Goal: Task Accomplishment & Management: Complete application form

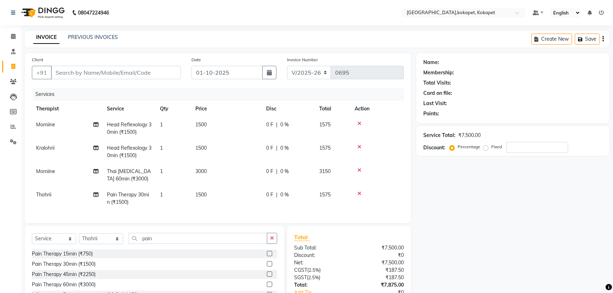
select select "5849"
select select "service"
select select "90649"
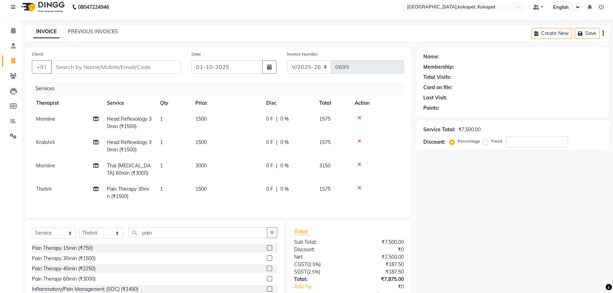
click at [359, 114] on td at bounding box center [376, 122] width 53 height 23
click at [359, 117] on icon at bounding box center [359, 117] width 4 height 5
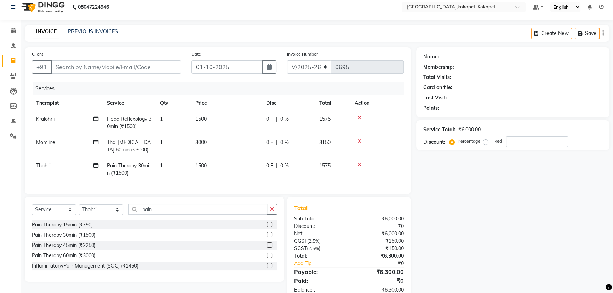
click at [356, 142] on td at bounding box center [376, 145] width 53 height 23
click at [359, 142] on icon at bounding box center [359, 141] width 4 height 5
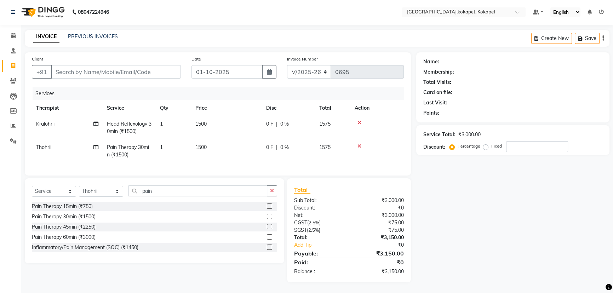
drag, startPoint x: 364, startPoint y: 113, endPoint x: 360, endPoint y: 115, distance: 3.8
click at [363, 116] on td at bounding box center [376, 127] width 53 height 23
click at [357, 120] on icon at bounding box center [359, 122] width 4 height 5
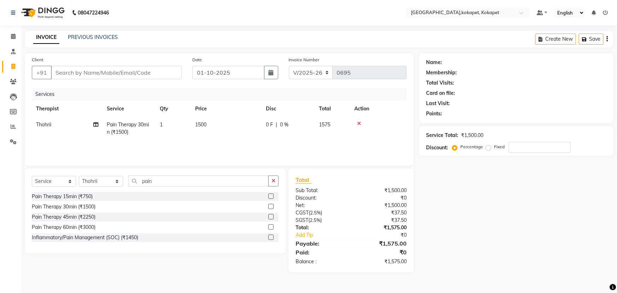
click at [361, 122] on div at bounding box center [378, 123] width 48 height 5
click at [359, 124] on icon at bounding box center [359, 123] width 4 height 5
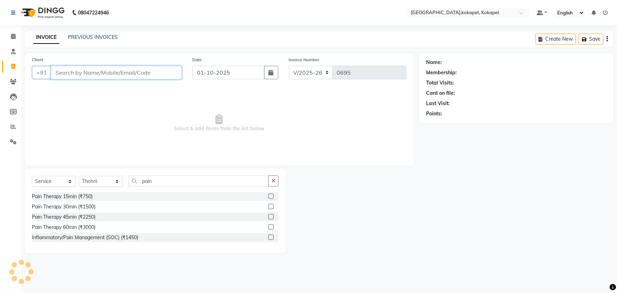
click at [84, 75] on input "Client" at bounding box center [116, 72] width 131 height 13
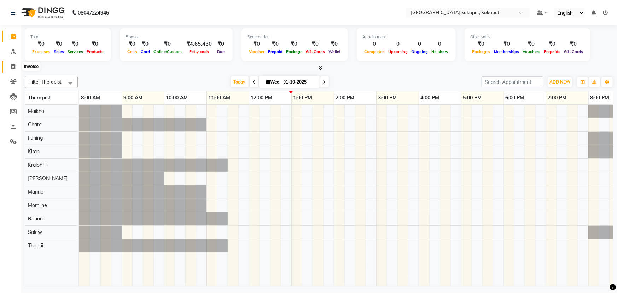
click at [12, 65] on icon at bounding box center [13, 66] width 4 height 5
select select "5849"
select select "service"
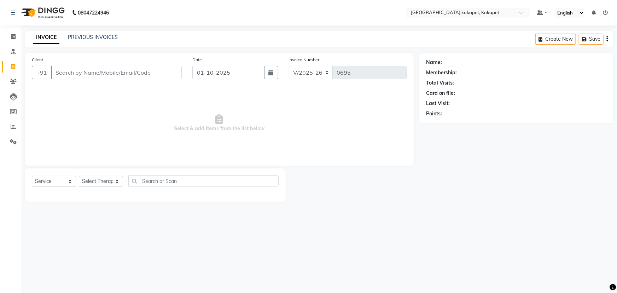
click at [609, 41] on div "Create New Save" at bounding box center [575, 39] width 78 height 17
drag, startPoint x: 610, startPoint y: 34, endPoint x: 608, endPoint y: 39, distance: 4.5
click at [608, 37] on div "Create New Save" at bounding box center [575, 39] width 78 height 17
click at [608, 39] on div "Create New Save" at bounding box center [575, 39] width 78 height 17
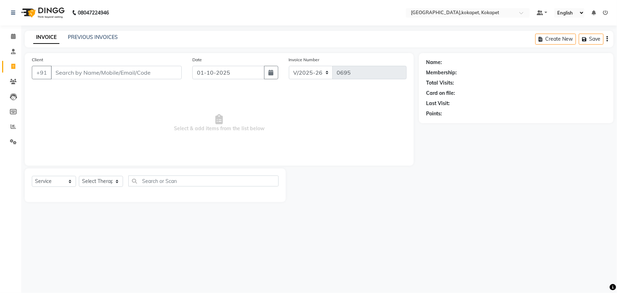
click at [608, 39] on icon "button" at bounding box center [607, 39] width 1 height 0
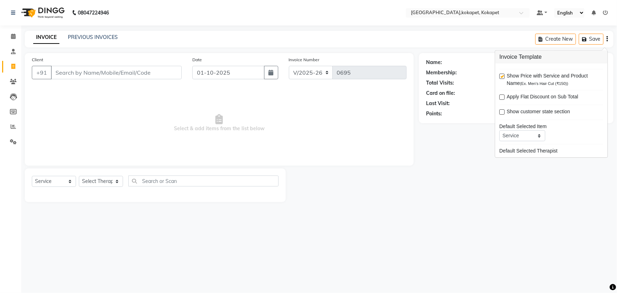
click at [608, 39] on icon "button" at bounding box center [607, 39] width 1 height 0
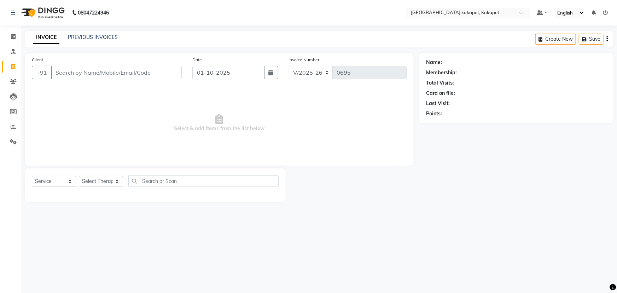
click at [608, 39] on icon "button" at bounding box center [607, 39] width 1 height 0
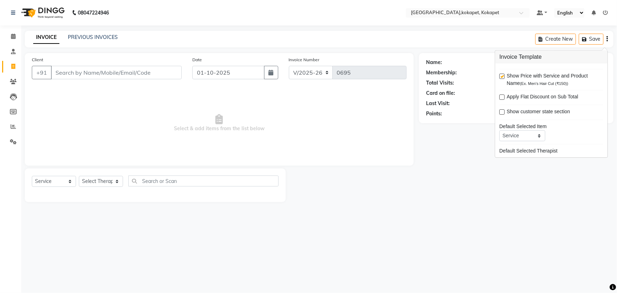
click at [470, 275] on div "08047224946 Select Location × [GEOGRAPHIC_DATA],kokapet, Kokapet Default Panel …" at bounding box center [308, 146] width 617 height 293
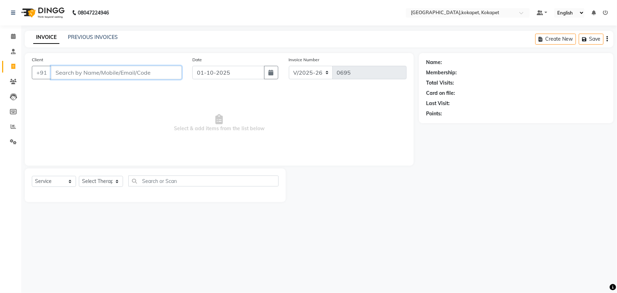
click at [85, 72] on input "Client" at bounding box center [116, 72] width 131 height 13
click at [85, 71] on input "Client" at bounding box center [116, 72] width 131 height 13
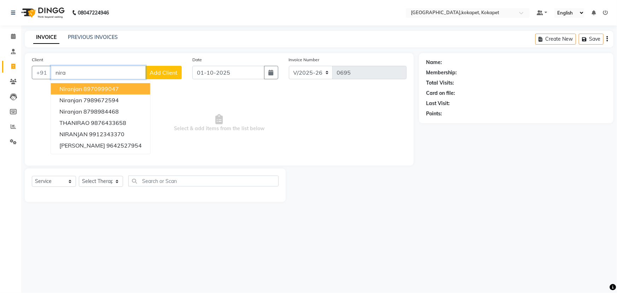
click at [92, 74] on input "nira" at bounding box center [98, 72] width 95 height 13
type input "n"
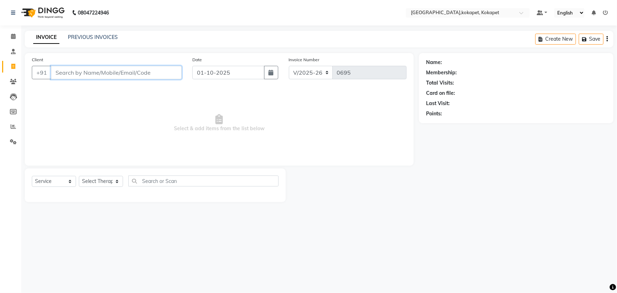
click at [92, 71] on input "Client" at bounding box center [116, 72] width 131 height 13
click at [101, 69] on input "Client" at bounding box center [116, 72] width 131 height 13
click at [102, 67] on input "Client" at bounding box center [116, 72] width 131 height 13
click at [83, 67] on input "Client" at bounding box center [116, 72] width 131 height 13
click at [85, 75] on input "Client" at bounding box center [116, 72] width 131 height 13
